Goal: Task Accomplishment & Management: Use online tool/utility

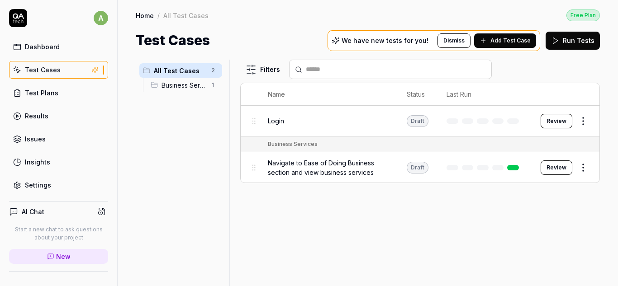
click at [286, 118] on div "Login" at bounding box center [328, 120] width 121 height 9
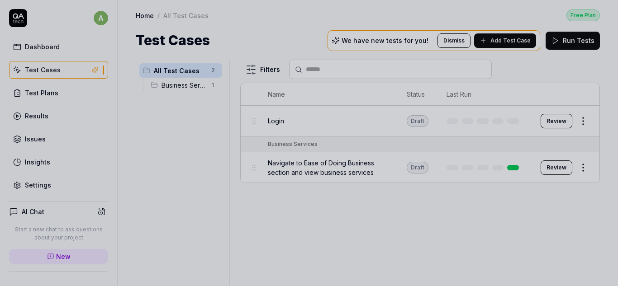
click at [188, 79] on div at bounding box center [309, 143] width 618 height 286
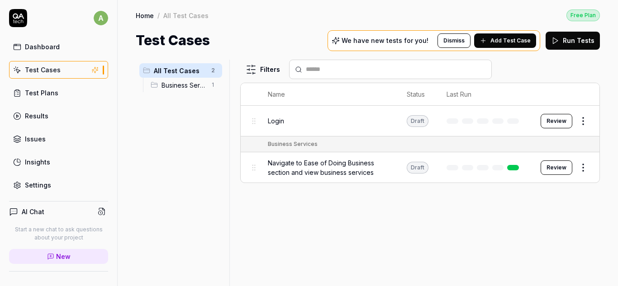
click at [181, 89] on span "Business Services" at bounding box center [183, 84] width 44 height 9
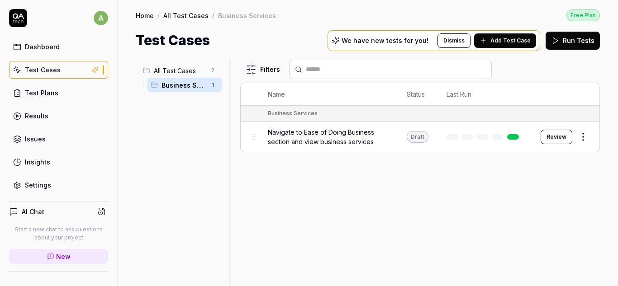
click at [187, 72] on span "All Test Cases" at bounding box center [180, 70] width 52 height 9
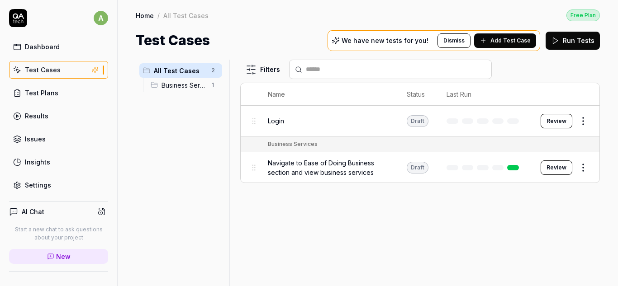
click at [554, 166] on button "Review" at bounding box center [556, 168] width 32 height 14
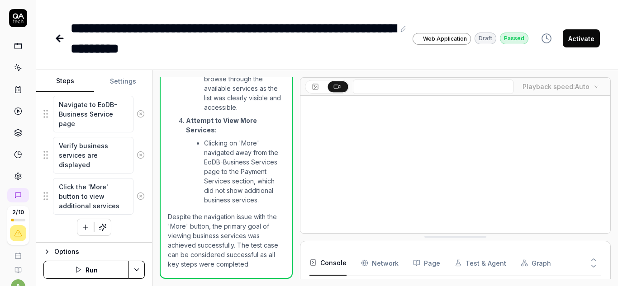
scroll to position [126, 0]
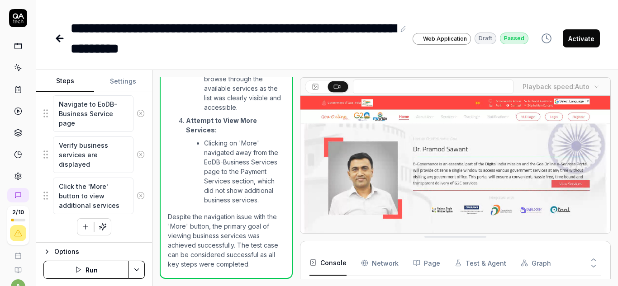
type textarea "*"
